Goal: Transaction & Acquisition: Purchase product/service

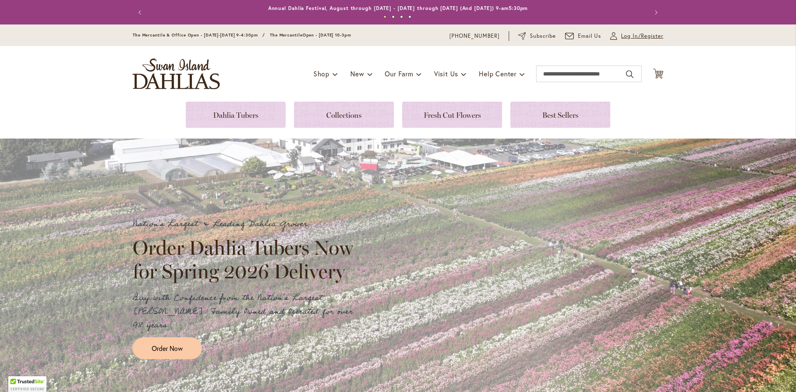
click at [625, 35] on span "Log In/Register" at bounding box center [642, 36] width 42 height 8
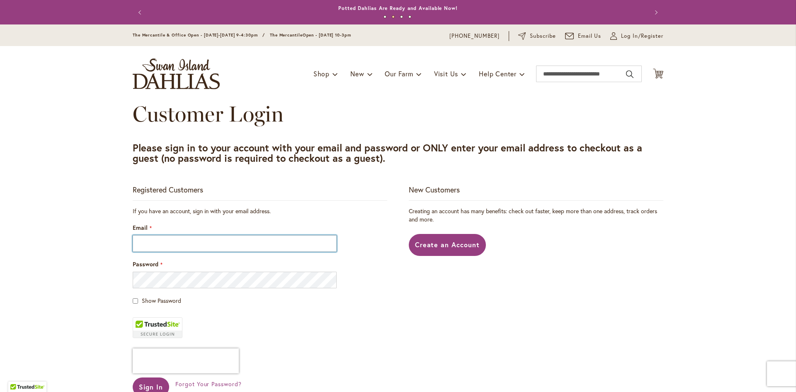
click at [150, 246] on input "Email" at bounding box center [235, 243] width 204 height 17
type input "**********"
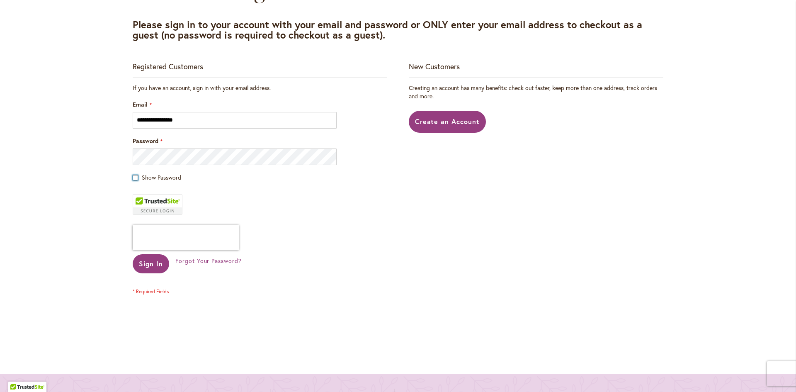
scroll to position [124, 0]
click at [146, 261] on span "Sign In" at bounding box center [151, 262] width 24 height 9
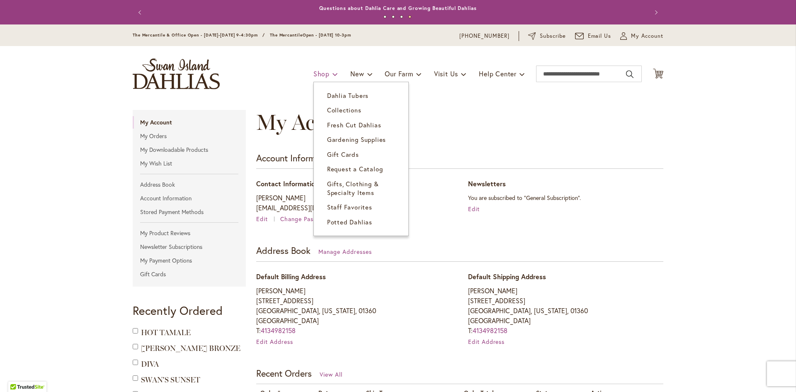
click at [320, 73] on span "Shop" at bounding box center [322, 73] width 16 height 9
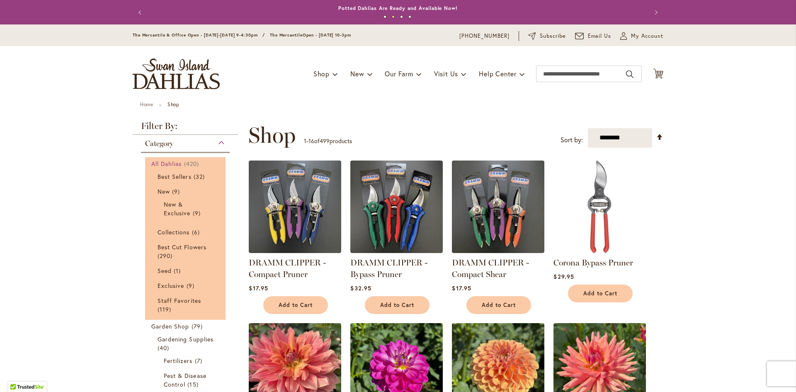
click at [172, 162] on span "All Dahlias" at bounding box center [166, 164] width 31 height 8
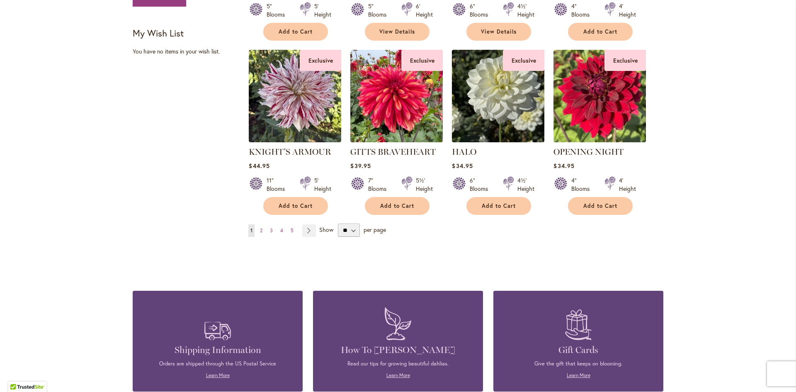
scroll to position [663, 0]
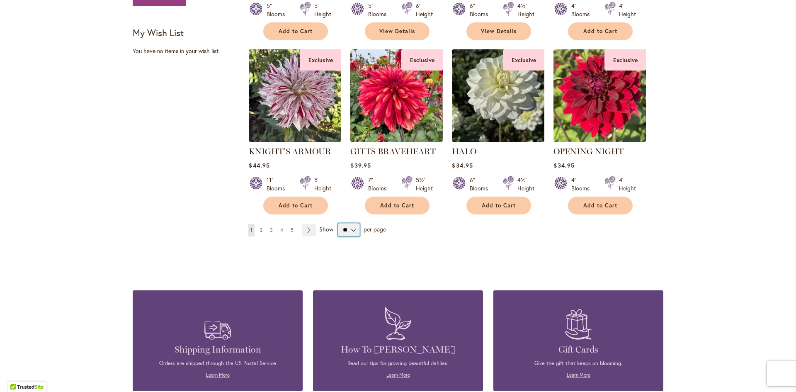
click at [350, 228] on select "** ** ** **" at bounding box center [349, 229] width 22 height 13
select select "**"
click at [338, 223] on select "** ** ** **" at bounding box center [349, 229] width 22 height 13
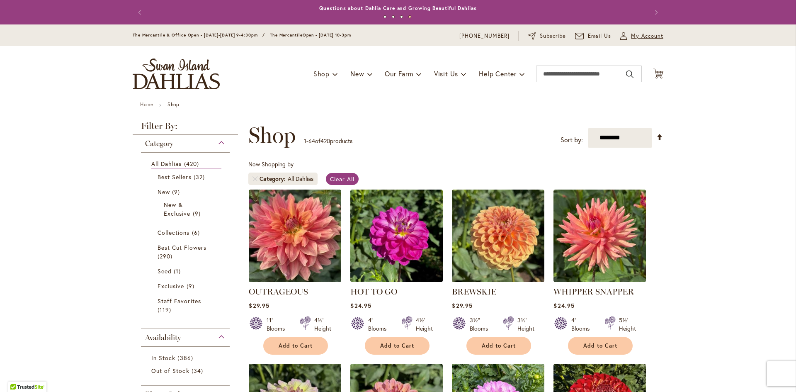
click at [633, 35] on span "My Account" at bounding box center [647, 36] width 32 height 8
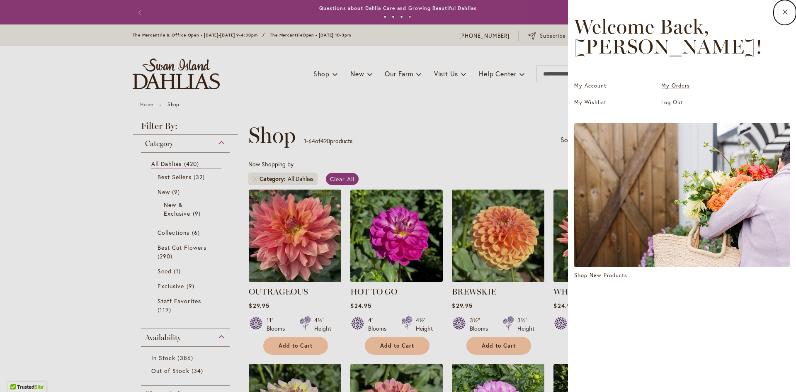
click at [672, 87] on link "My Orders" at bounding box center [703, 86] width 83 height 8
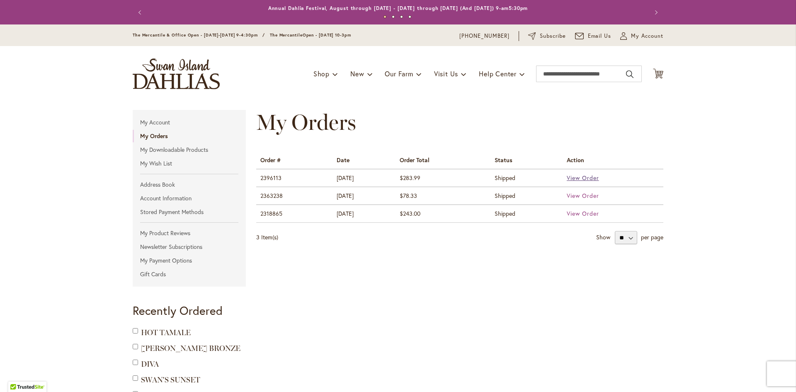
click at [576, 176] on span "View Order" at bounding box center [583, 178] width 32 height 8
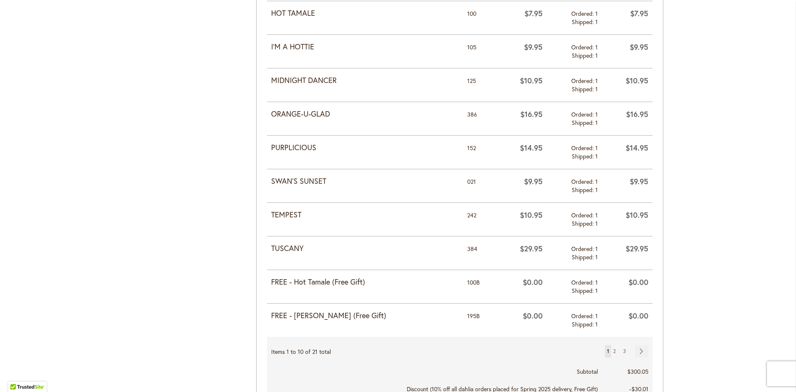
scroll to position [621, 0]
click at [613, 348] on span "2" at bounding box center [614, 351] width 2 height 6
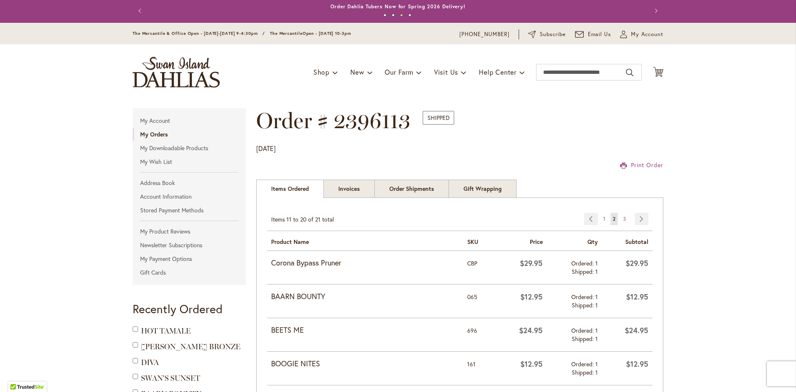
scroll to position [1, 0]
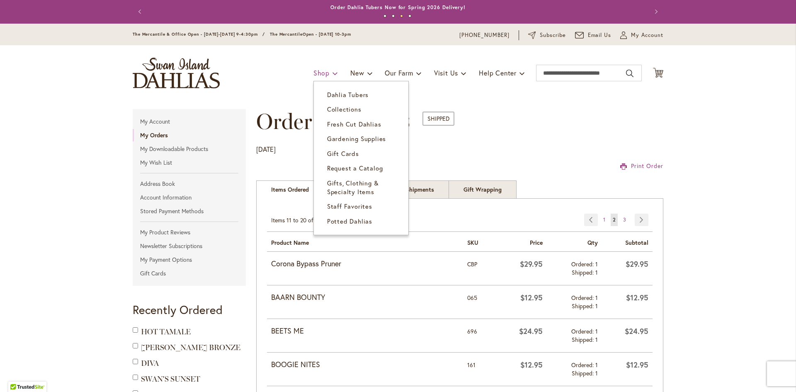
click at [319, 70] on span "Shop" at bounding box center [322, 72] width 16 height 9
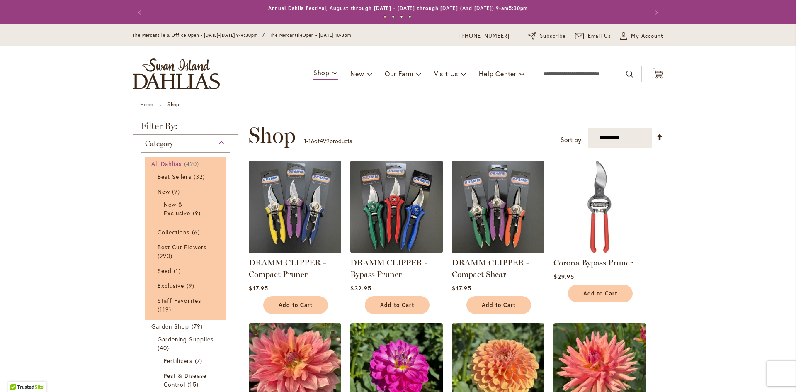
click at [173, 162] on span "All Dahlias" at bounding box center [166, 164] width 31 height 8
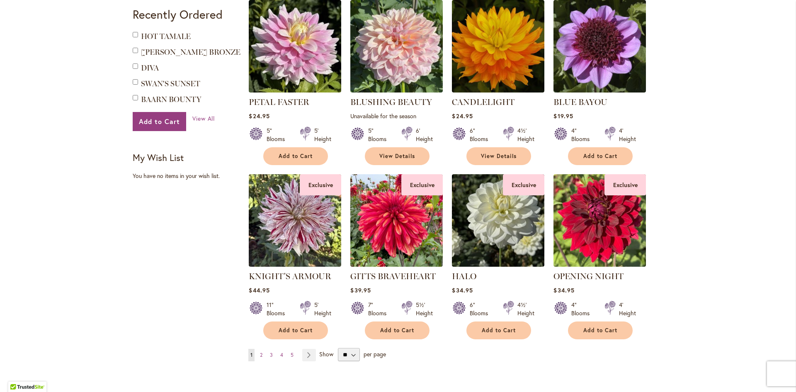
scroll to position [538, 0]
click at [351, 353] on select "** ** ** **" at bounding box center [349, 354] width 22 height 13
drag, startPoint x: 344, startPoint y: 353, endPoint x: 350, endPoint y: 353, distance: 5.9
click at [347, 353] on select "** ** ** **" at bounding box center [349, 354] width 22 height 13
click at [350, 351] on select "** ** ** **" at bounding box center [349, 354] width 22 height 13
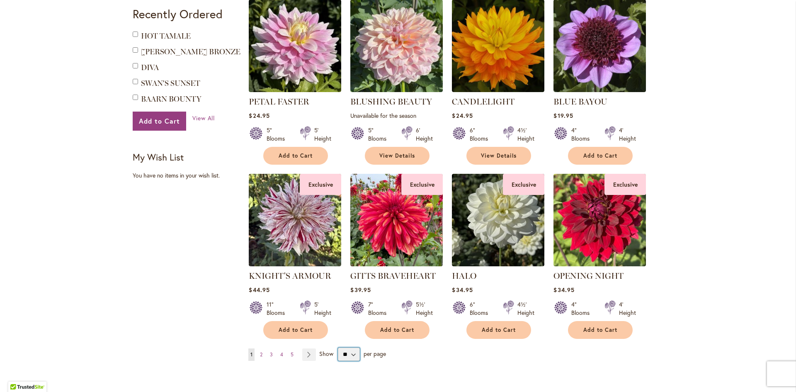
select select "**"
click at [338, 348] on select "** ** ** **" at bounding box center [349, 354] width 22 height 13
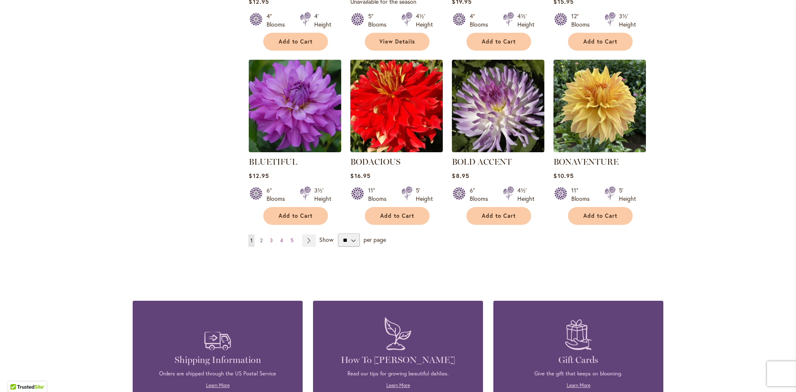
scroll to position [2778, 0]
click at [305, 234] on link "Page Next" at bounding box center [309, 240] width 14 height 12
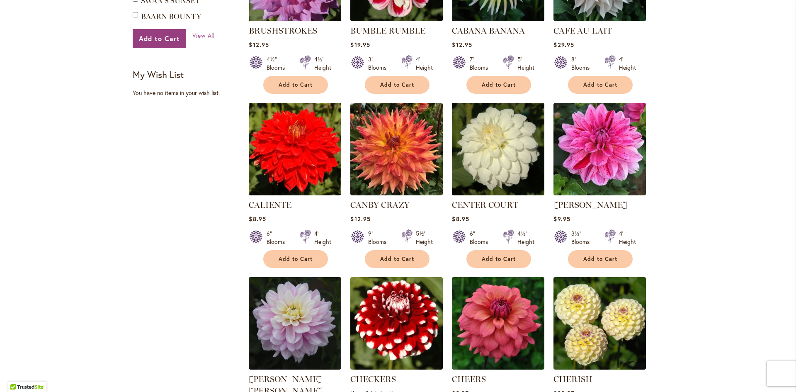
scroll to position [621, 0]
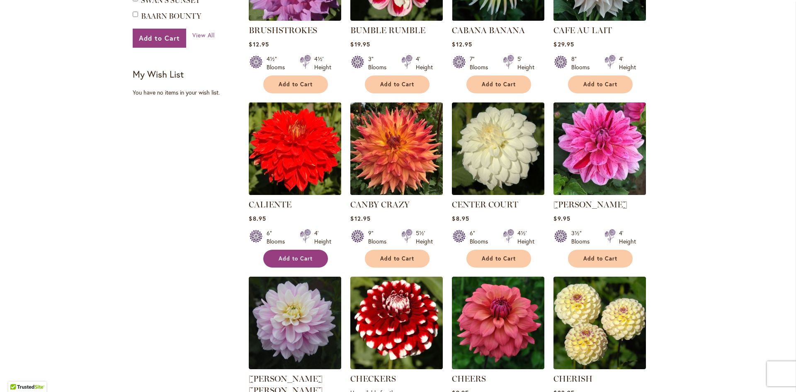
click at [290, 255] on span "Add to Cart" at bounding box center [296, 258] width 34 height 7
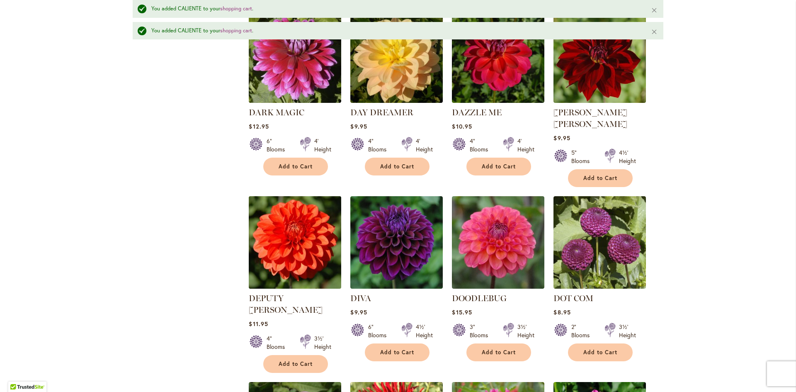
scroll to position [2403, 0]
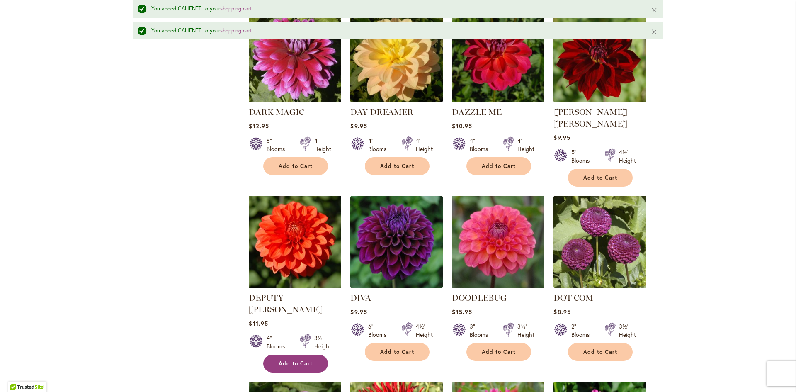
click at [284, 360] on span "Add to Cart" at bounding box center [296, 363] width 34 height 7
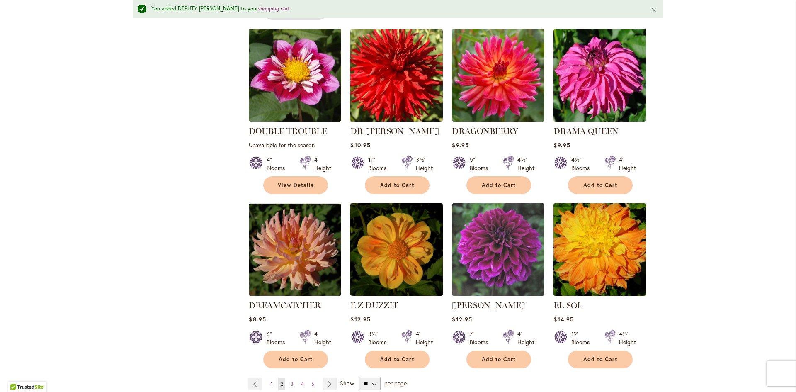
scroll to position [2735, 0]
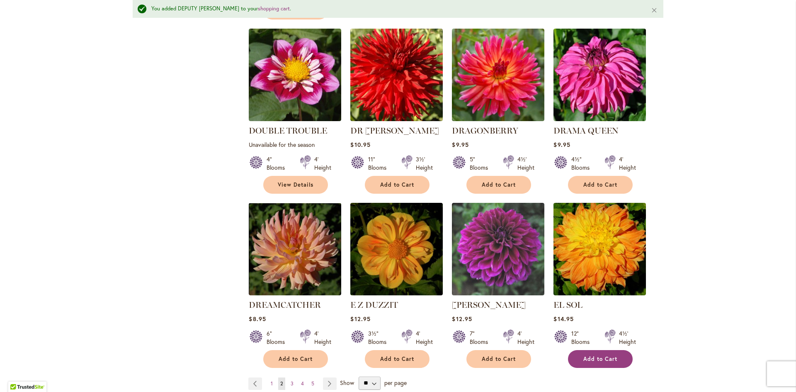
click at [597, 355] on span "Add to Cart" at bounding box center [601, 358] width 34 height 7
click at [328, 377] on link "Page Next" at bounding box center [330, 383] width 14 height 12
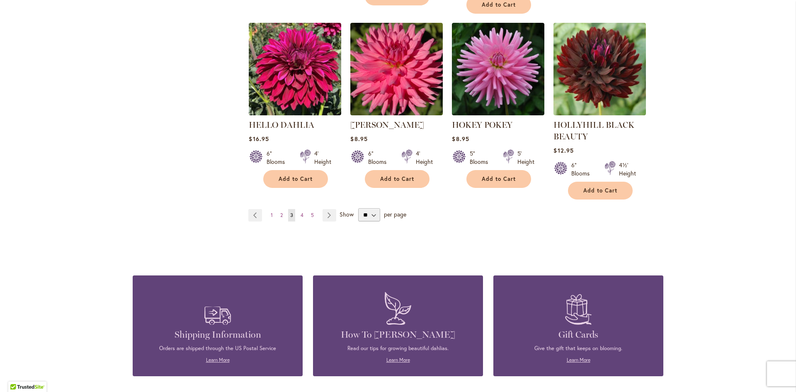
scroll to position [2901, 0]
click at [280, 212] on span "2" at bounding box center [281, 215] width 2 height 6
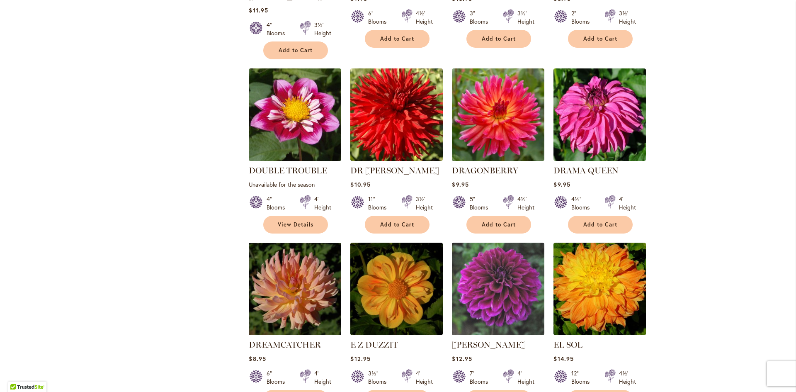
scroll to position [2684, 0]
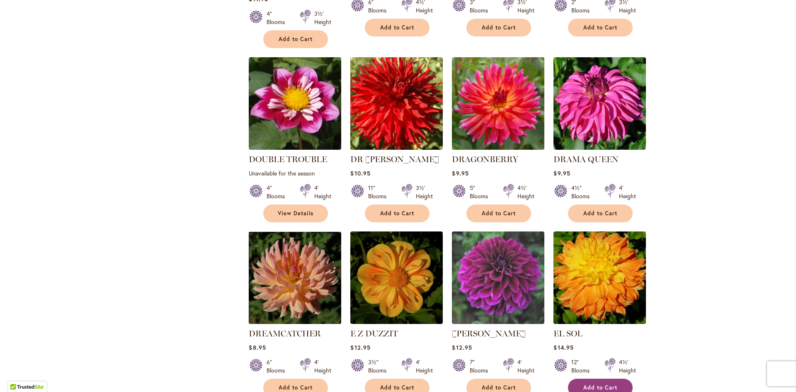
click at [596, 384] on span "Add to Cart" at bounding box center [601, 387] width 34 height 7
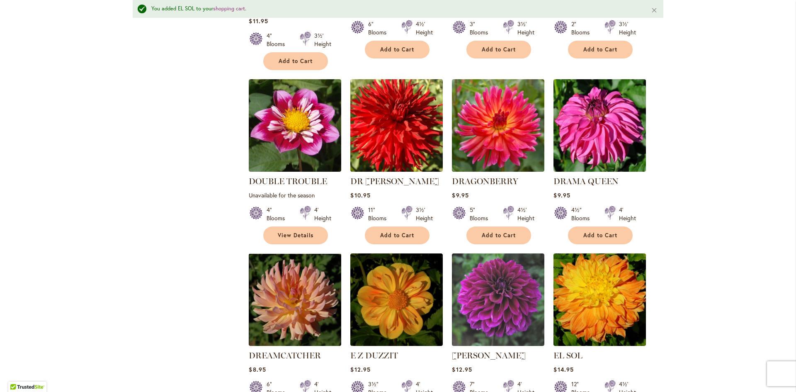
scroll to position [2706, 0]
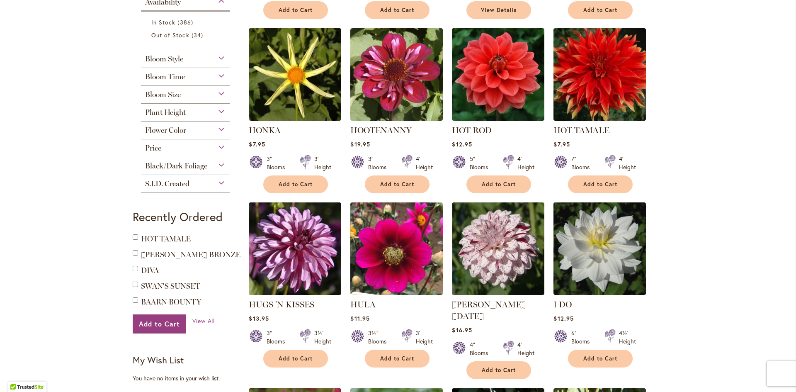
scroll to position [336, 0]
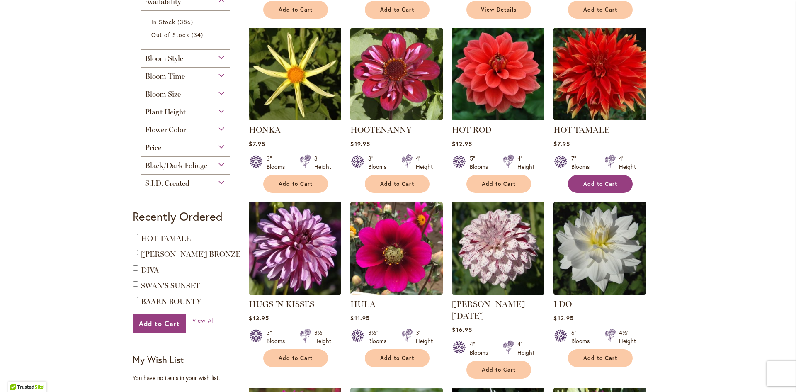
click at [596, 181] on span "Add to Cart" at bounding box center [601, 183] width 34 height 7
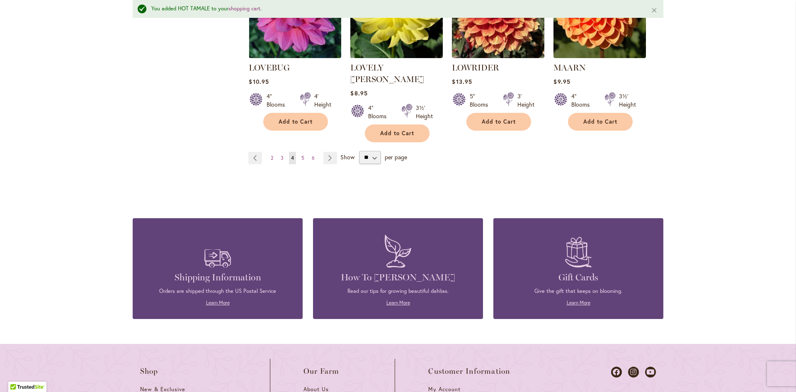
scroll to position [2929, 0]
click at [279, 151] on link "Page 3" at bounding box center [282, 157] width 7 height 12
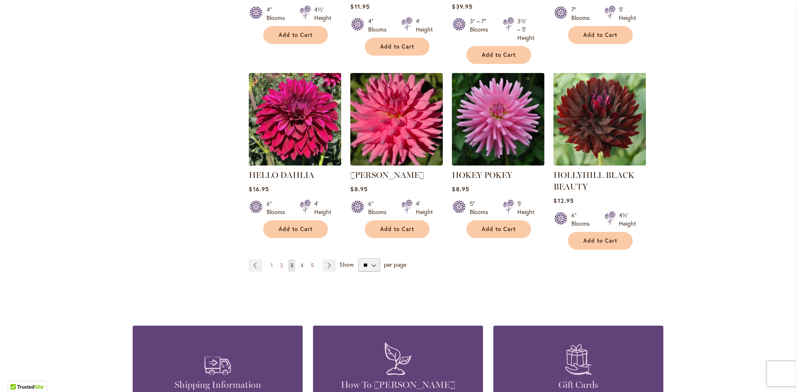
scroll to position [2852, 0]
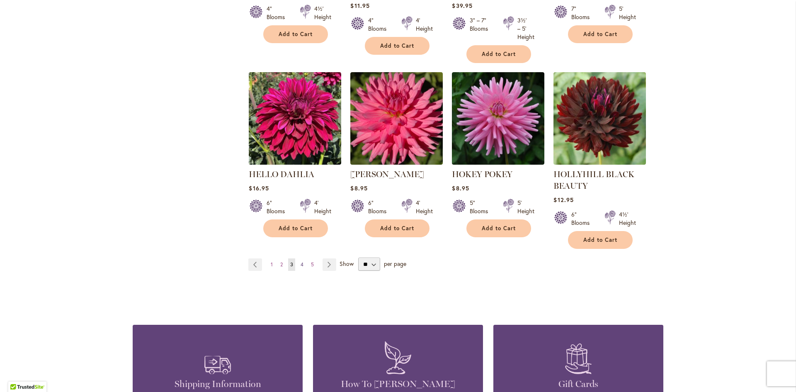
click at [300, 258] on link "Page 4" at bounding box center [302, 264] width 7 height 12
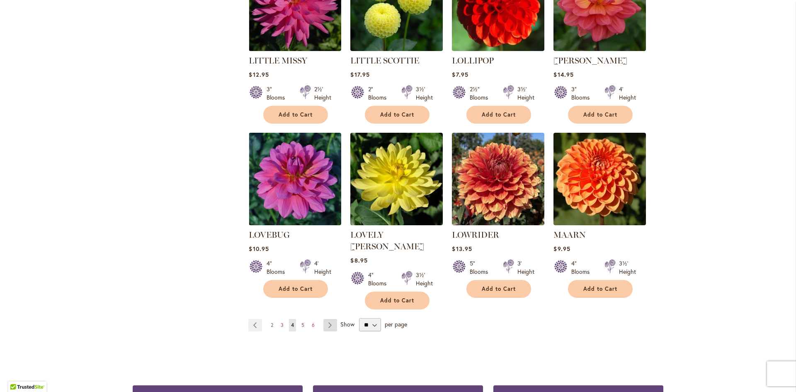
scroll to position [2740, 0]
click at [327, 319] on link "Page Next" at bounding box center [331, 325] width 14 height 12
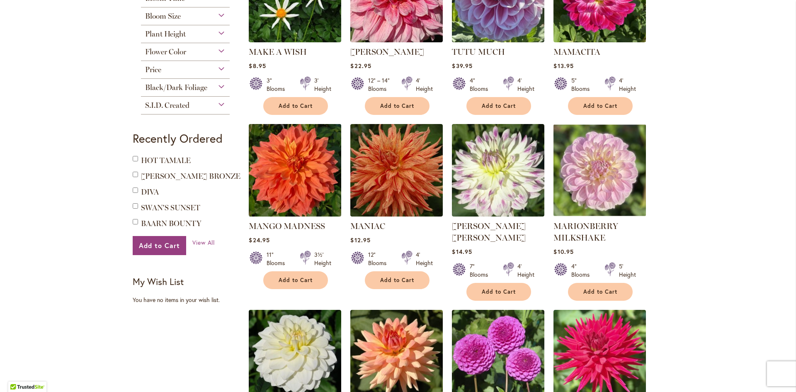
scroll to position [414, 0]
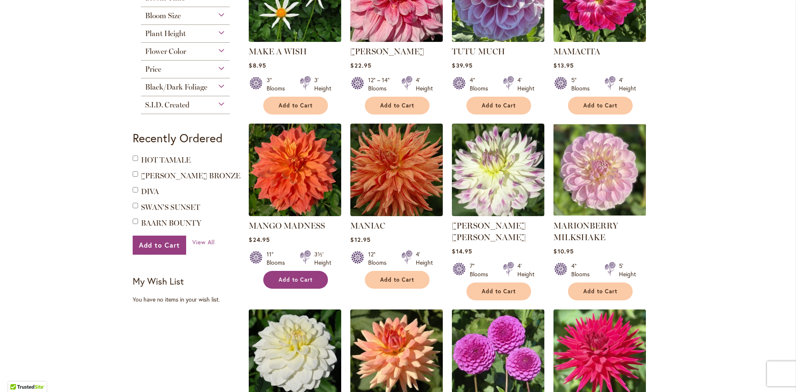
click at [292, 277] on span "Add to Cart" at bounding box center [296, 279] width 34 height 7
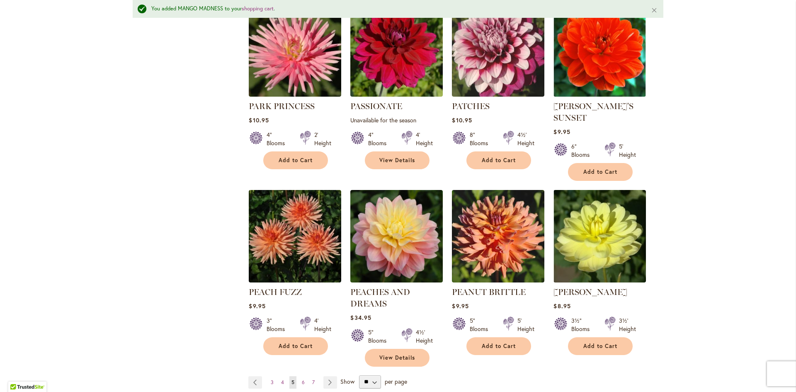
scroll to position [2716, 0]
click at [302, 379] on span "6" at bounding box center [303, 382] width 3 height 6
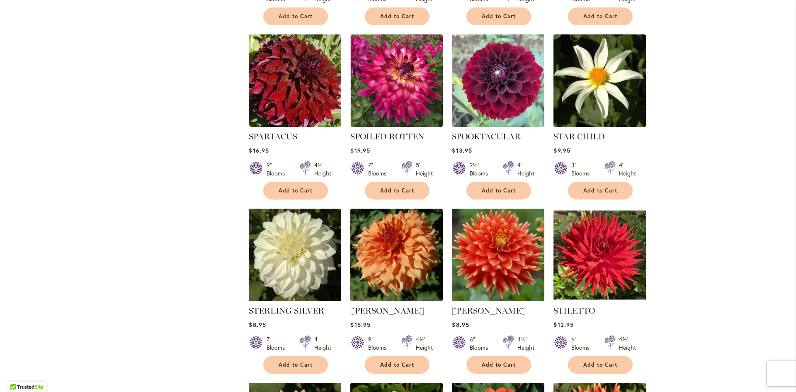
scroll to position [2118, 0]
click at [497, 361] on span "Add to Cart" at bounding box center [499, 364] width 34 height 7
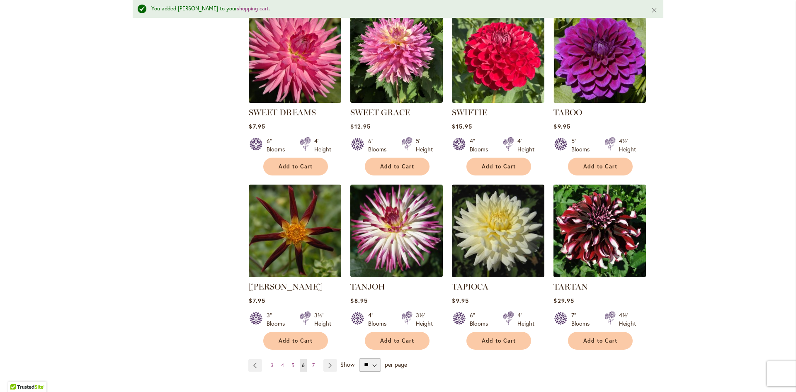
scroll to position [2698, 0]
click at [312, 362] on span "7" at bounding box center [313, 365] width 2 height 6
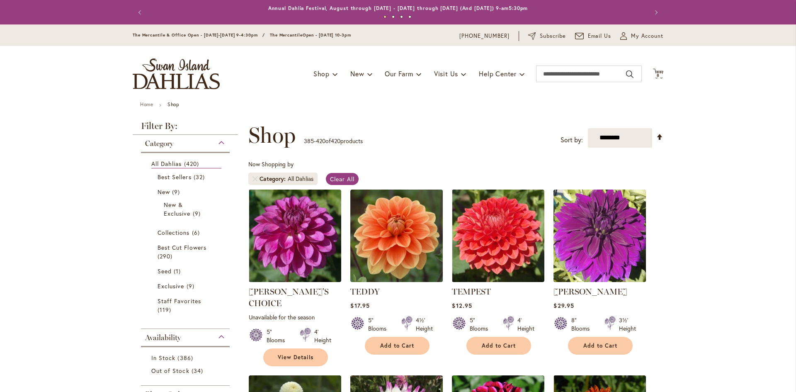
scroll to position [129, 0]
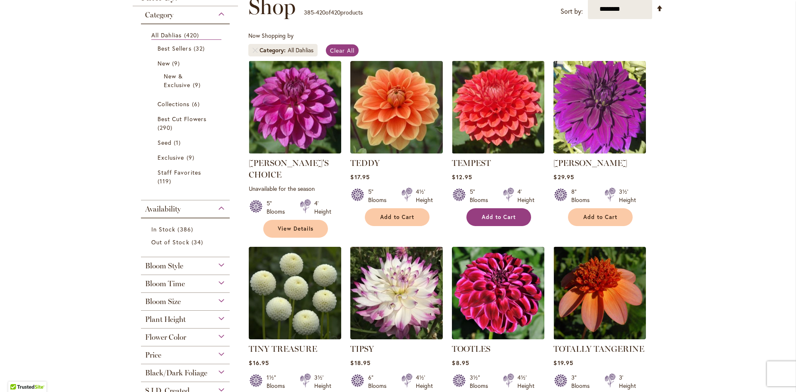
click at [491, 216] on span "Add to Cart" at bounding box center [499, 217] width 34 height 7
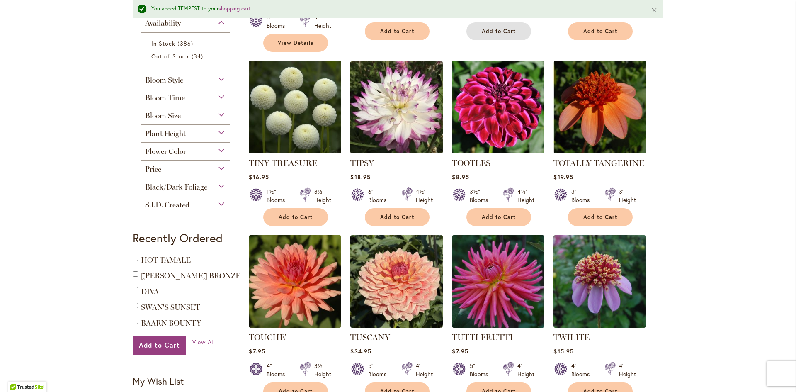
scroll to position [0, 0]
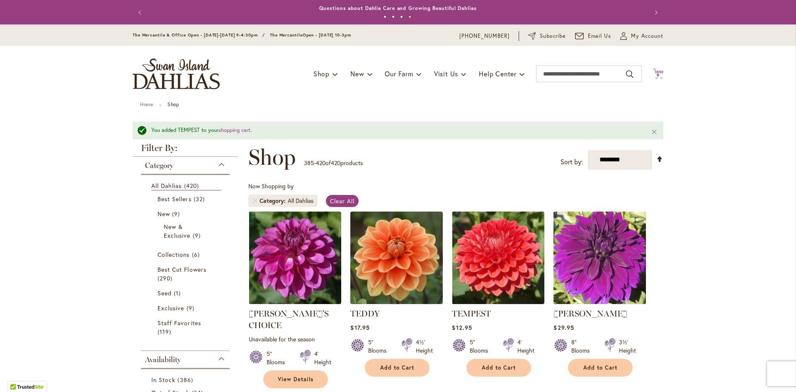
click at [657, 72] on icon at bounding box center [658, 73] width 10 height 10
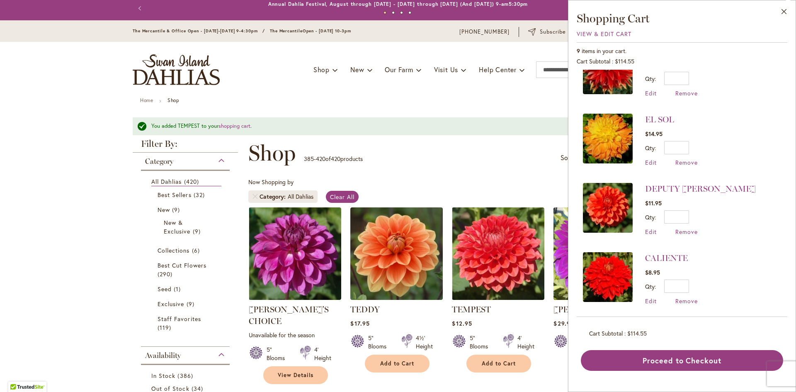
scroll to position [5, 0]
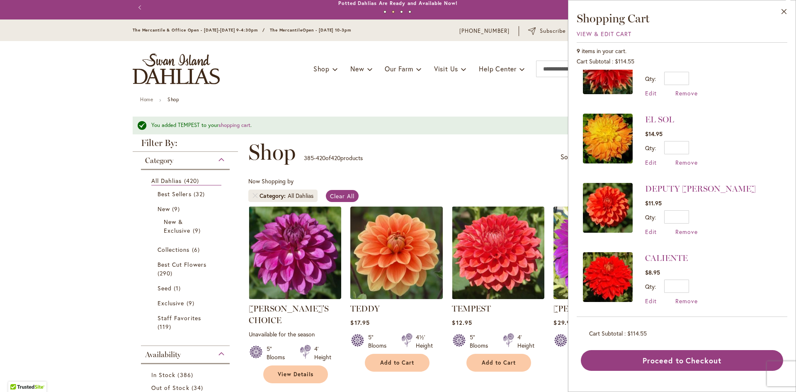
drag, startPoint x: 690, startPoint y: 228, endPoint x: 692, endPoint y: 206, distance: 22.5
click at [690, 228] on span "Remove" at bounding box center [687, 232] width 22 height 8
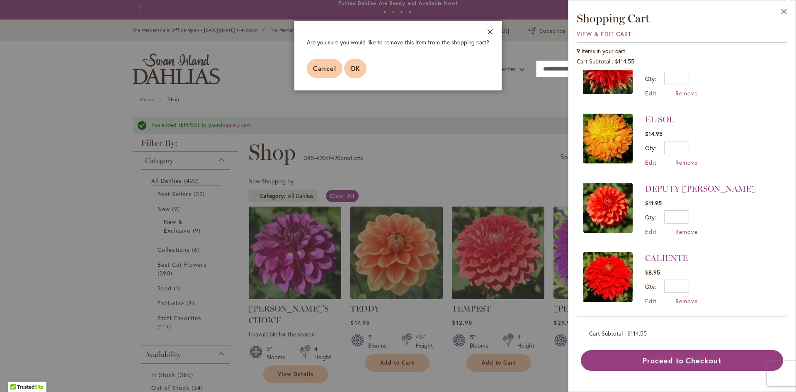
click at [353, 66] on span "OK" at bounding box center [355, 68] width 10 height 9
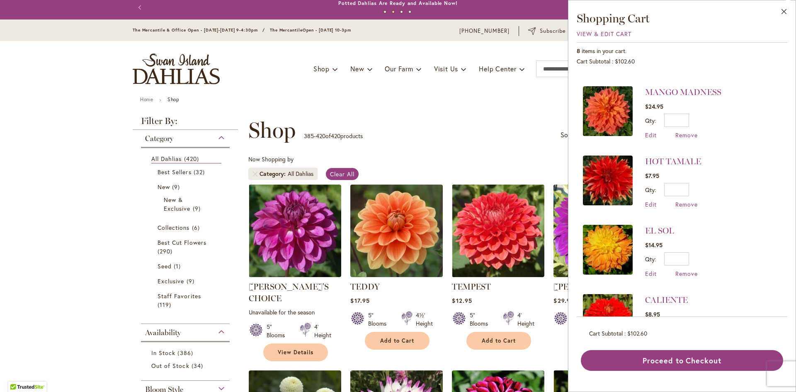
scroll to position [170, 0]
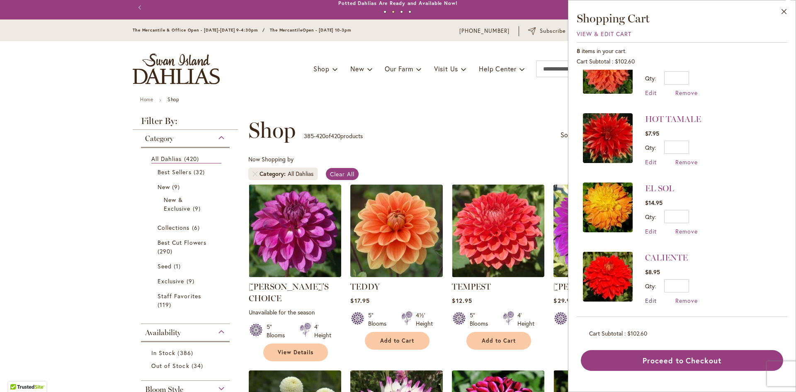
click at [650, 298] on span "Edit" at bounding box center [651, 301] width 12 height 8
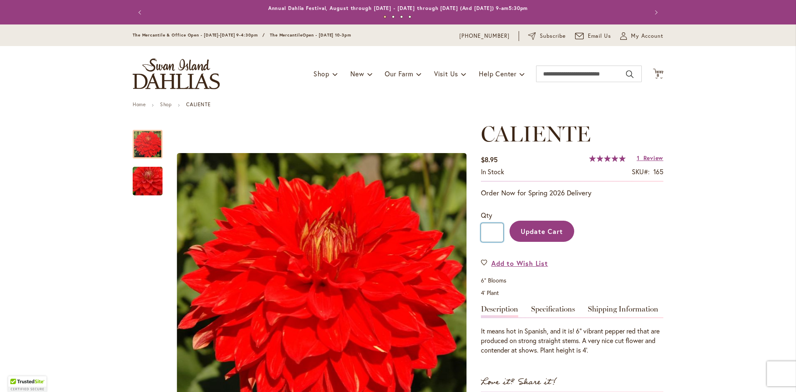
click at [492, 232] on input "*" at bounding box center [492, 232] width 22 height 19
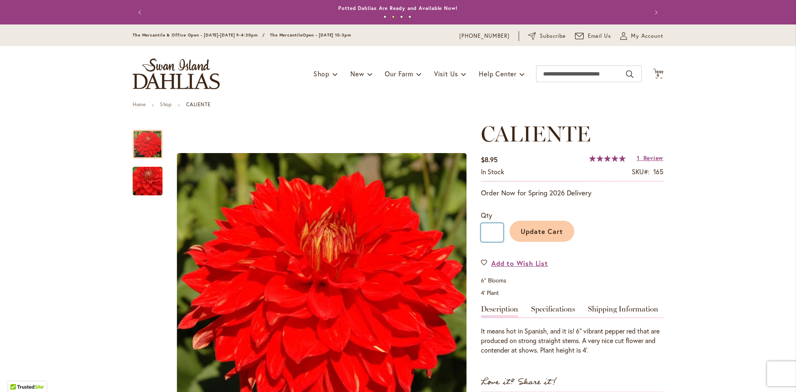
type input "*"
click at [551, 227] on span "Update Cart" at bounding box center [542, 231] width 43 height 9
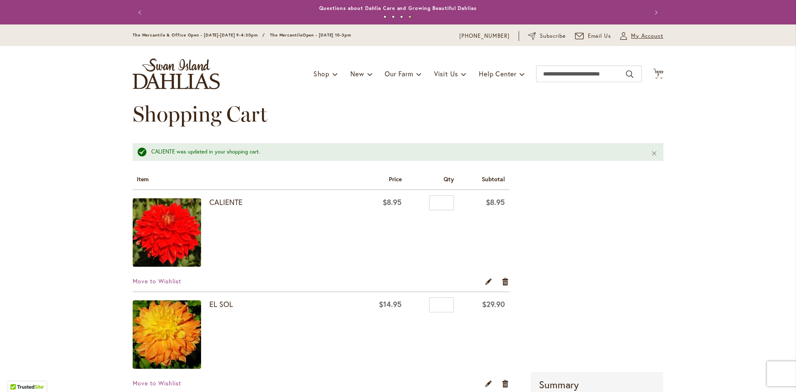
click at [635, 35] on span "My Account" at bounding box center [647, 36] width 32 height 8
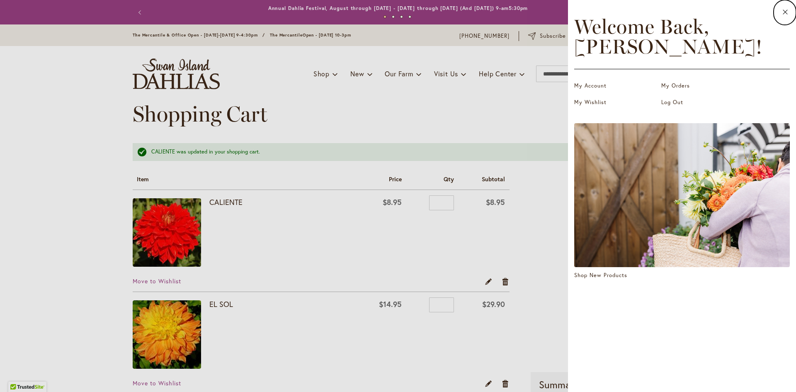
click at [568, 118] on dialog "Close Welcome Back, Kathleen ! My Account My Orders My Wishlist Log Out Shop Ne…" at bounding box center [682, 196] width 228 height 392
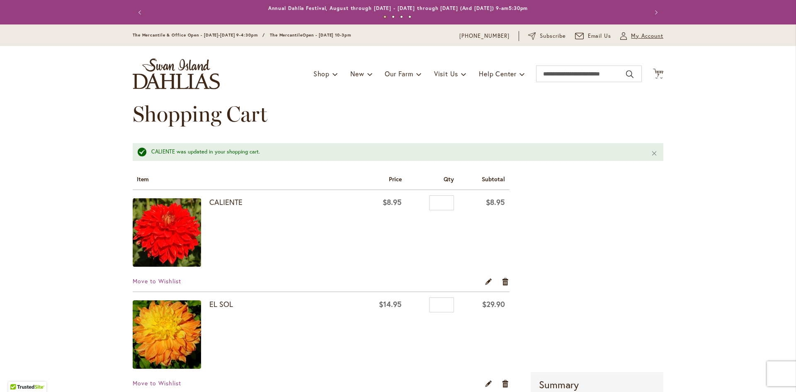
click at [643, 35] on span "My Account" at bounding box center [647, 36] width 32 height 8
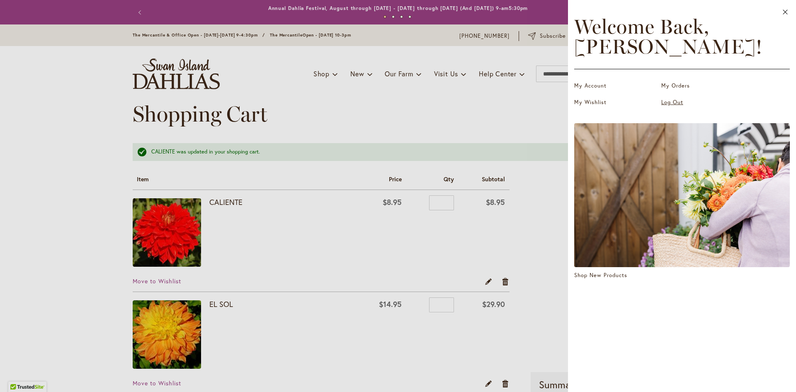
click at [669, 103] on link "Log Out" at bounding box center [703, 102] width 83 height 8
